Goal: Task Accomplishment & Management: Manage account settings

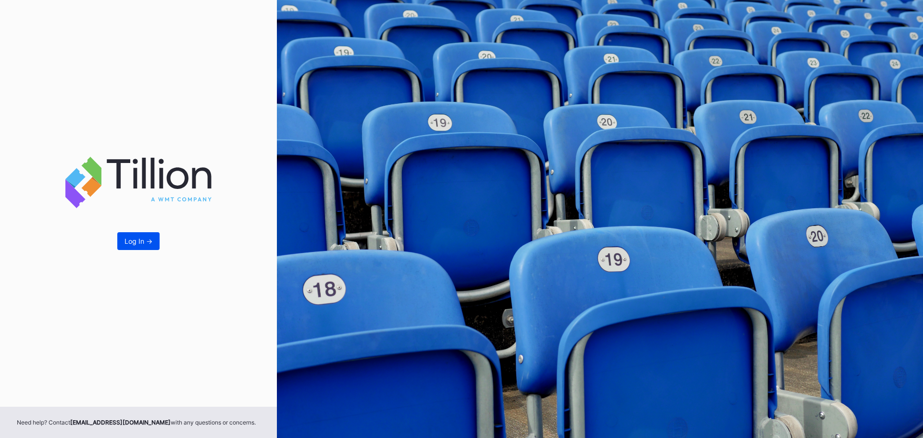
click at [139, 239] on div "Log In ->" at bounding box center [138, 241] width 28 height 8
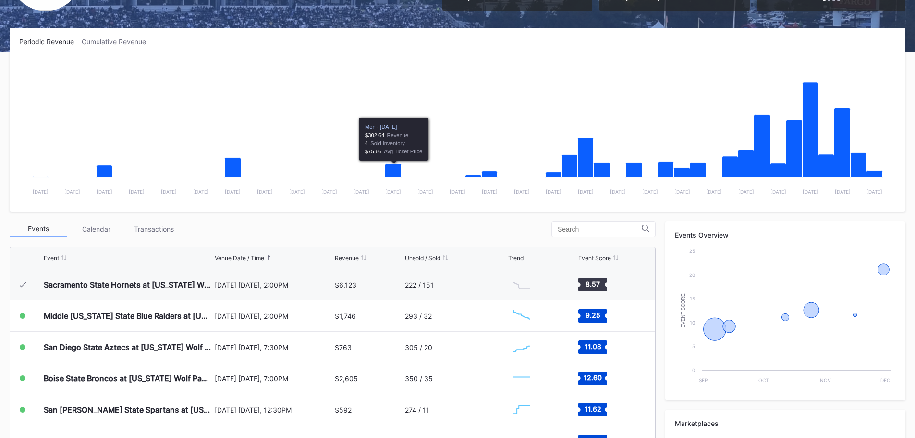
scroll to position [144, 0]
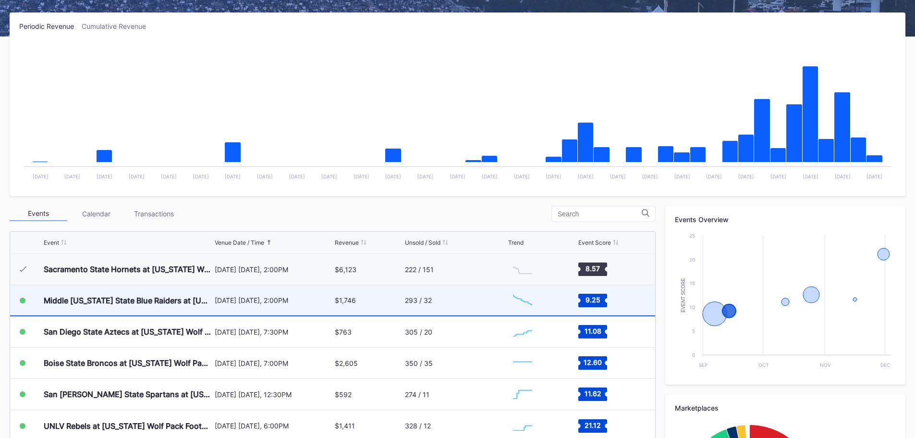
click at [240, 295] on div "[DATE] [DATE], 2:00PM" at bounding box center [274, 300] width 118 height 30
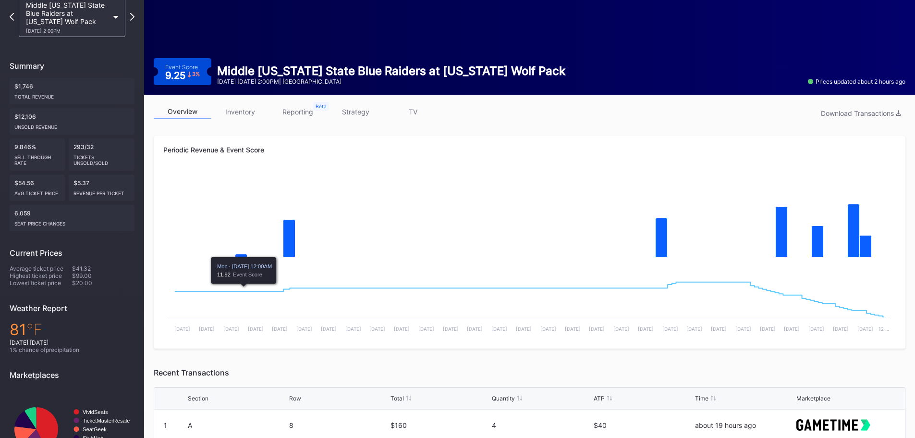
scroll to position [40, 0]
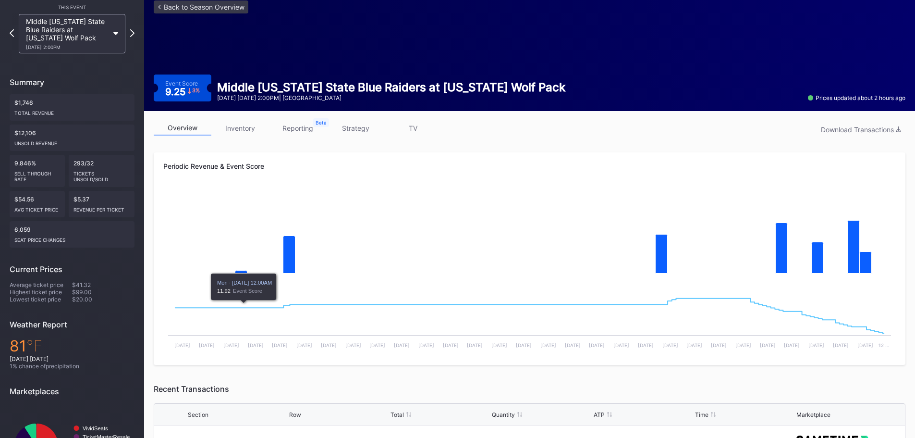
click at [251, 128] on link "inventory" at bounding box center [240, 128] width 58 height 15
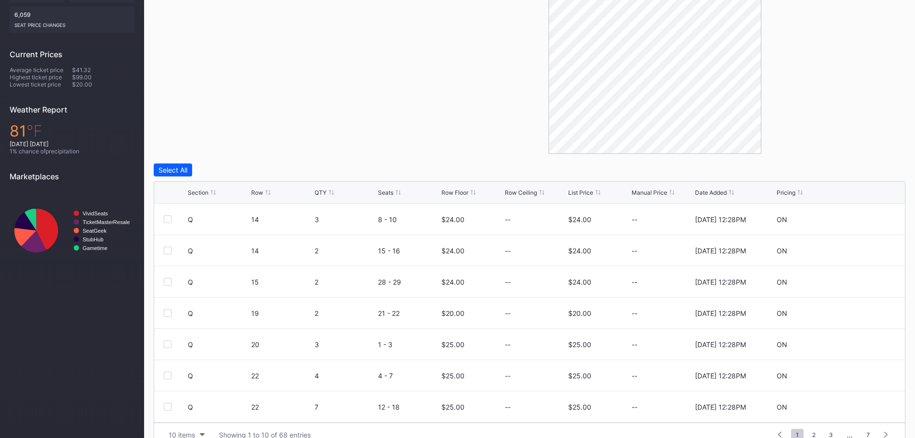
scroll to position [273, 0]
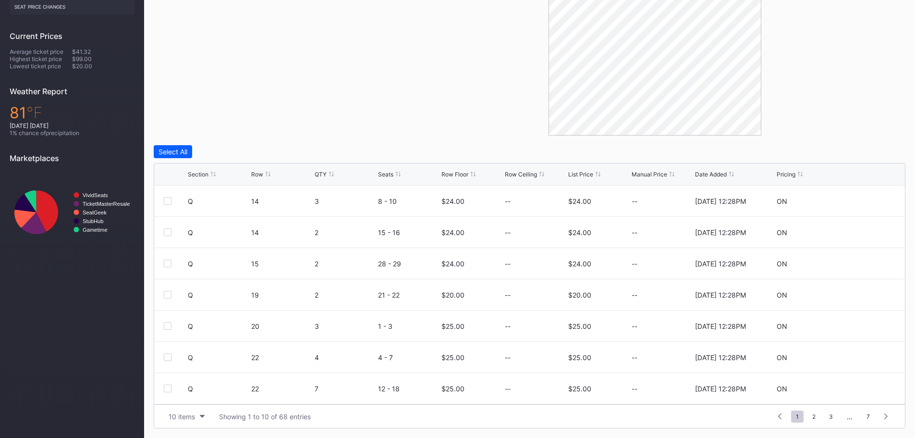
click at [578, 174] on div "List Price" at bounding box center [580, 174] width 25 height 7
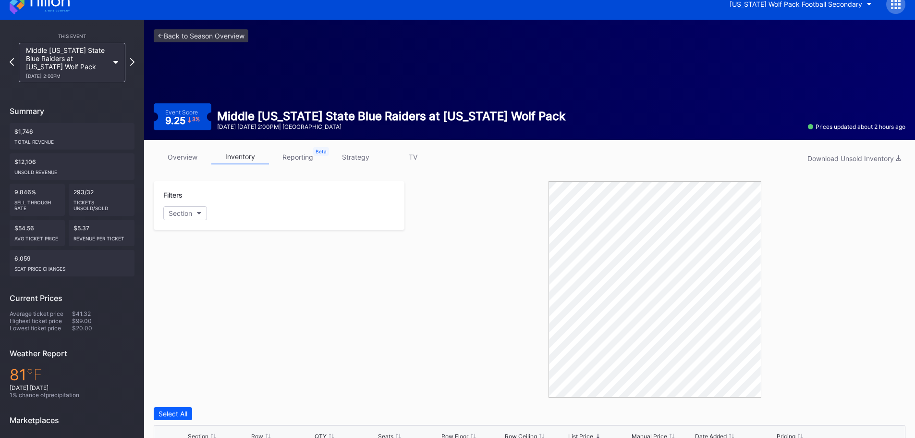
scroll to position [0, 0]
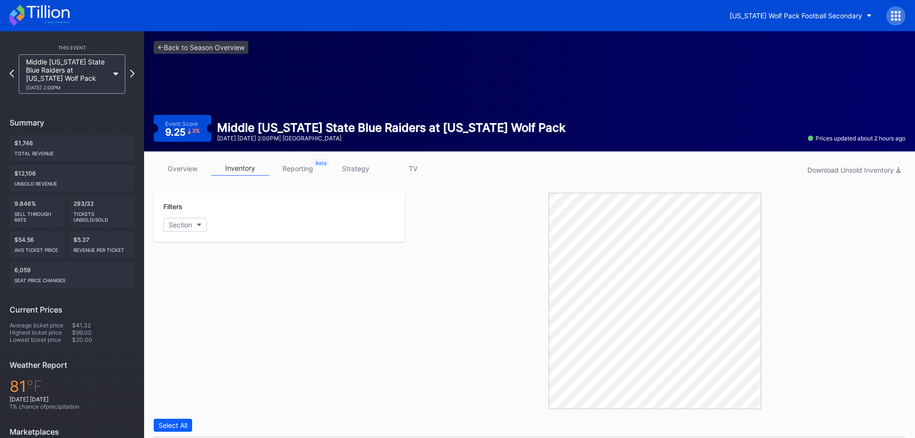
click at [62, 12] on icon at bounding box center [40, 15] width 60 height 21
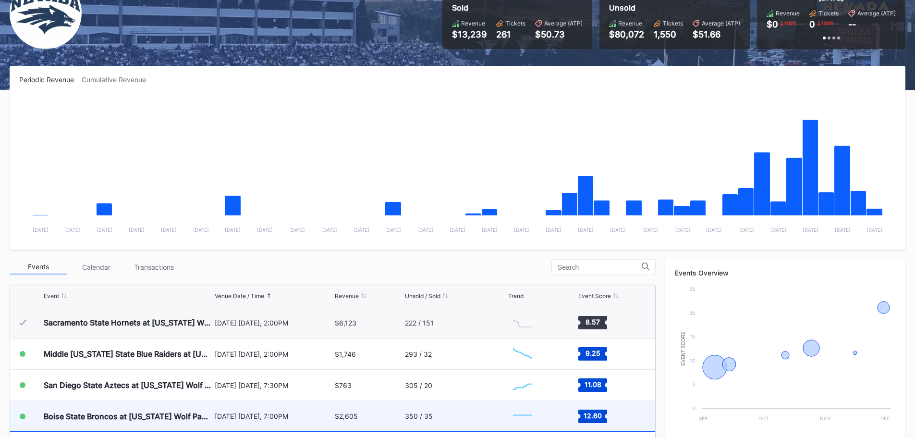
scroll to position [192, 0]
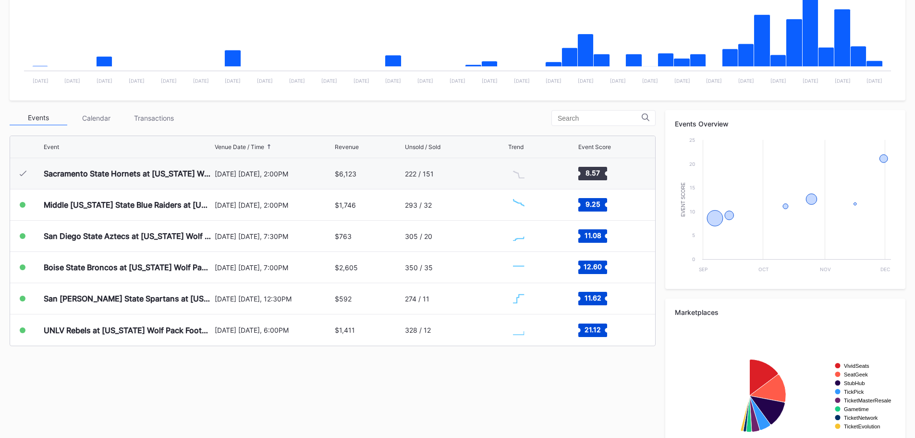
scroll to position [240, 0]
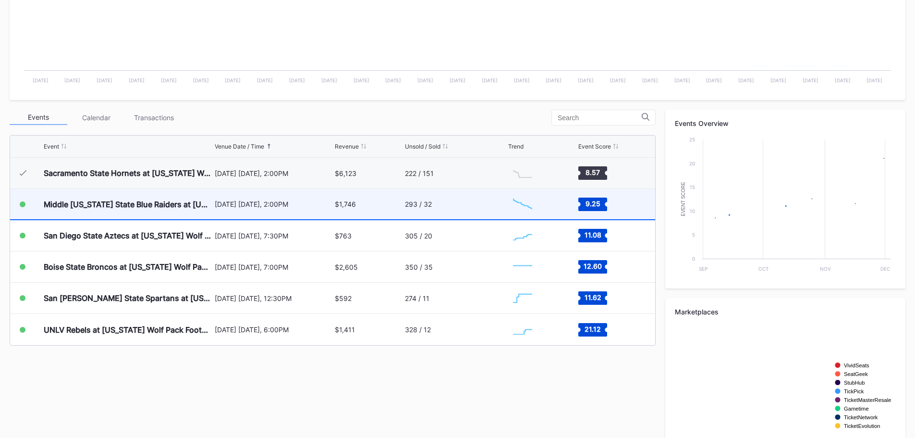
click at [395, 208] on div "$1,746" at bounding box center [368, 204] width 67 height 30
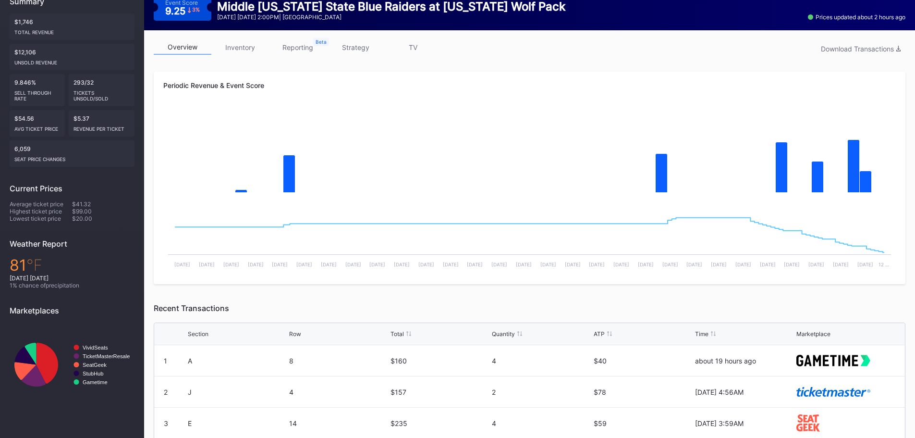
scroll to position [88, 0]
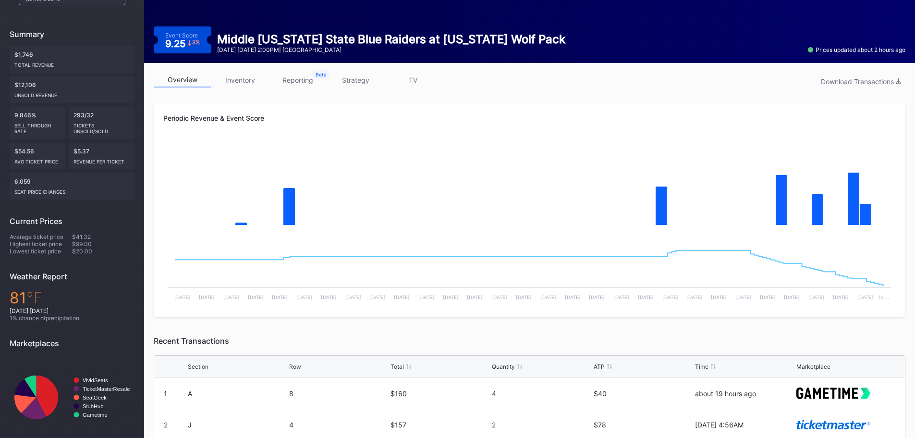
click at [251, 81] on link "inventory" at bounding box center [240, 80] width 58 height 15
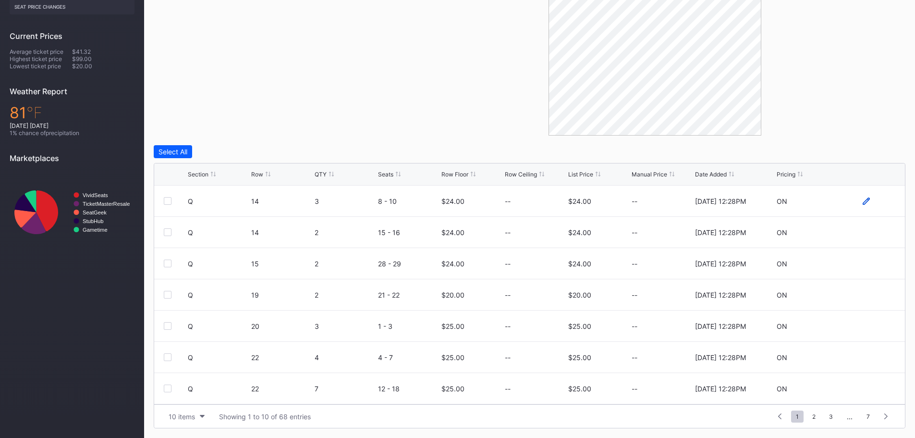
click at [863, 199] on icon at bounding box center [866, 200] width 7 height 7
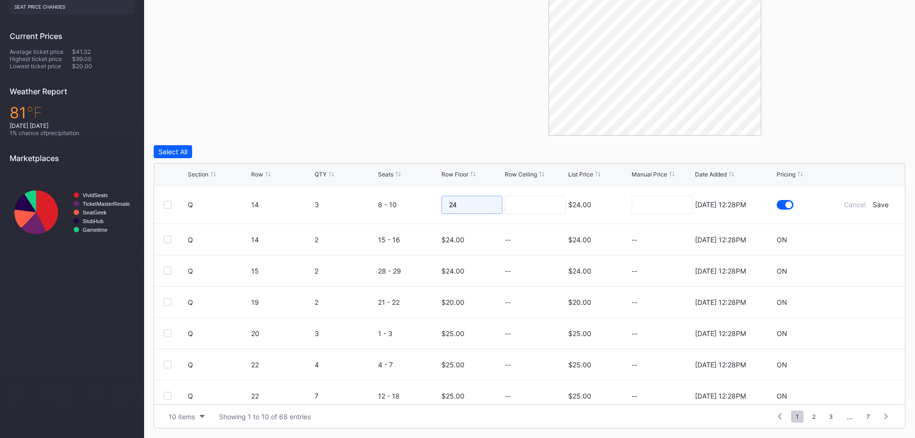
drag, startPoint x: 458, startPoint y: 209, endPoint x: 435, endPoint y: 202, distance: 23.9
click at [435, 202] on form "Q 14 3 8 - 10 24 $24.00 [DATE] 12:28PM Cancel Save" at bounding box center [542, 204] width 708 height 38
type input "20"
click at [527, 211] on input at bounding box center [535, 205] width 61 height 18
click at [878, 205] on div "Save" at bounding box center [881, 204] width 16 height 8
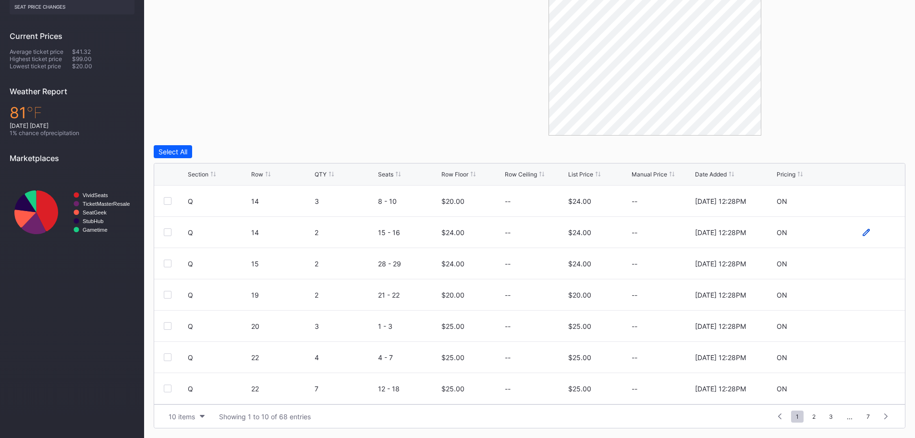
click at [863, 232] on icon at bounding box center [866, 232] width 7 height 7
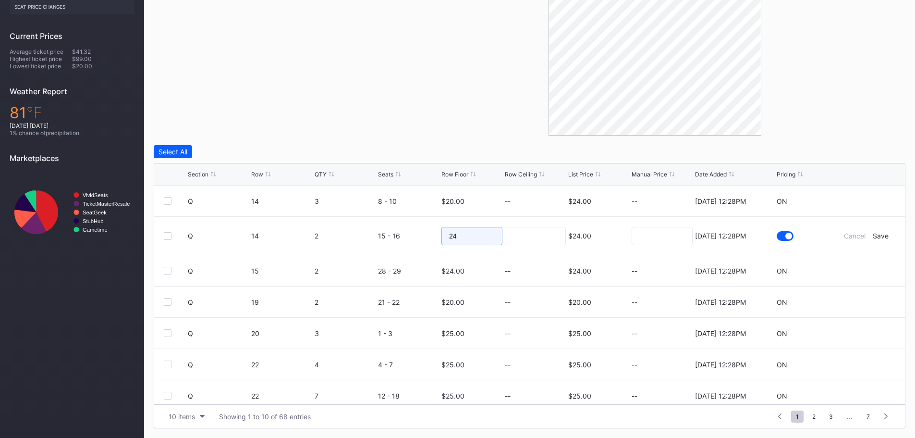
click at [494, 230] on input "24" at bounding box center [472, 236] width 61 height 18
type input "21"
click at [873, 238] on div "Save" at bounding box center [881, 236] width 16 height 8
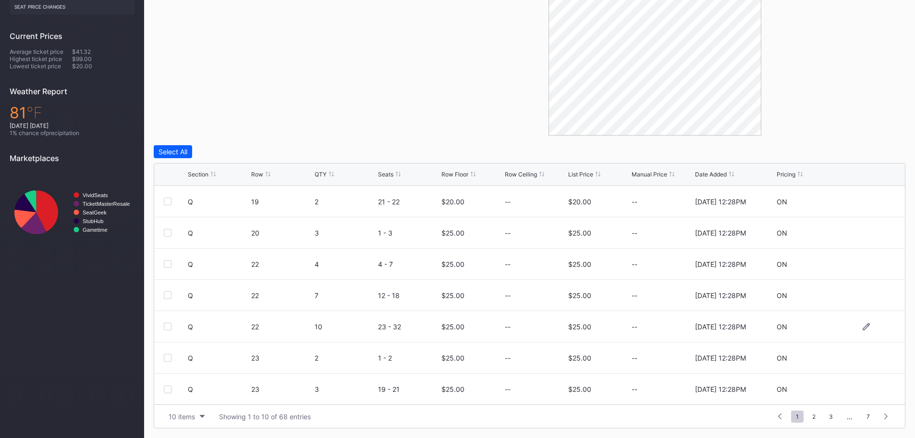
scroll to position [94, 0]
click at [819, 419] on span "2" at bounding box center [814, 416] width 13 height 12
click at [809, 418] on span "3" at bounding box center [813, 416] width 13 height 12
click at [819, 416] on span "4" at bounding box center [814, 416] width 13 height 12
click at [830, 416] on span "5" at bounding box center [831, 416] width 13 height 12
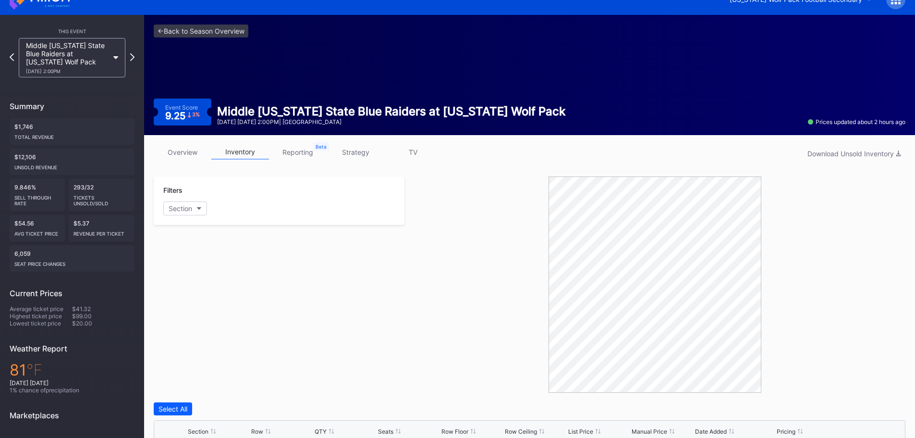
scroll to position [0, 0]
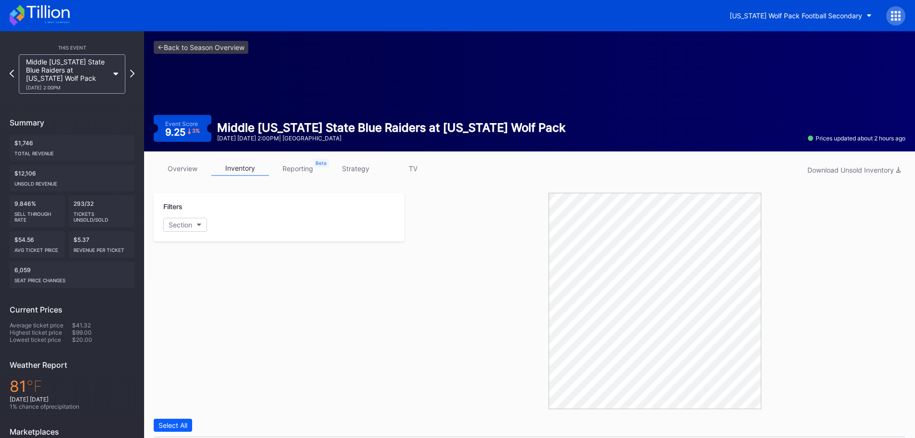
click at [60, 14] on icon at bounding box center [47, 11] width 43 height 13
